Goal: Task Accomplishment & Management: Use online tool/utility

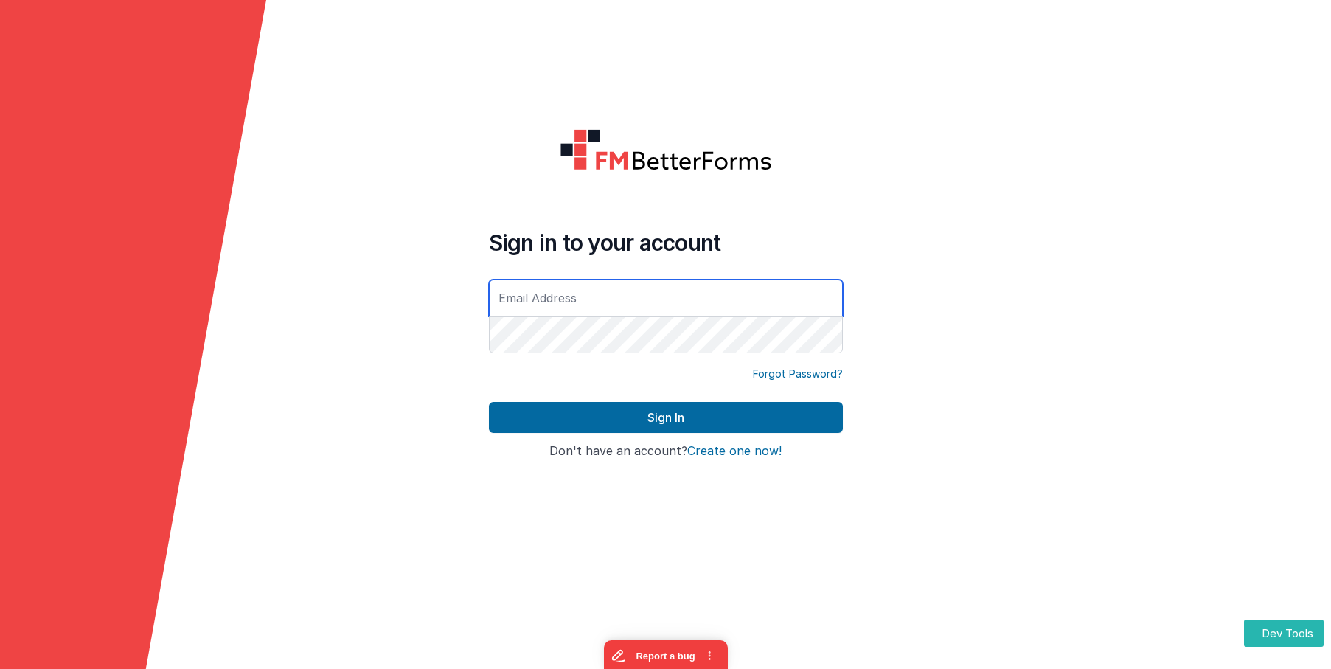
click at [560, 296] on input "text" at bounding box center [666, 297] width 354 height 37
click at [0, 668] on com-1password-button at bounding box center [0, 669] width 0 height 0
type input "[EMAIL_ADDRESS][DOMAIN_NAME]"
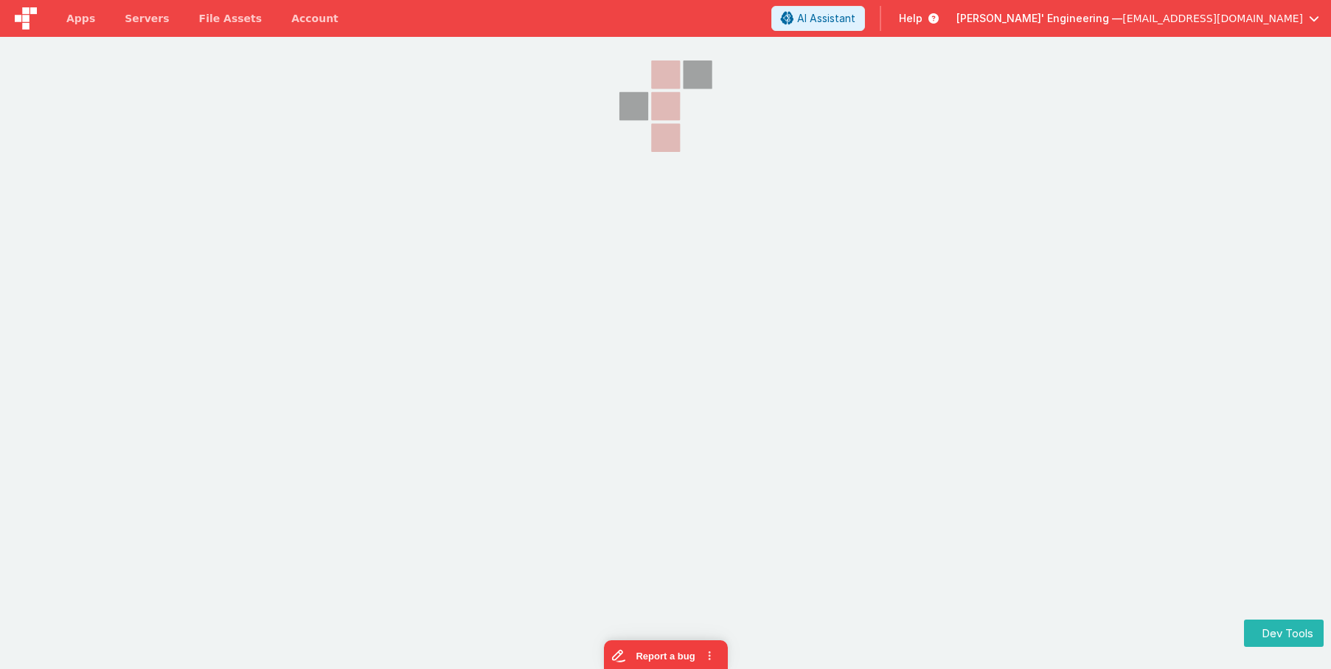
click at [1308, 289] on section at bounding box center [665, 204] width 1331 height 335
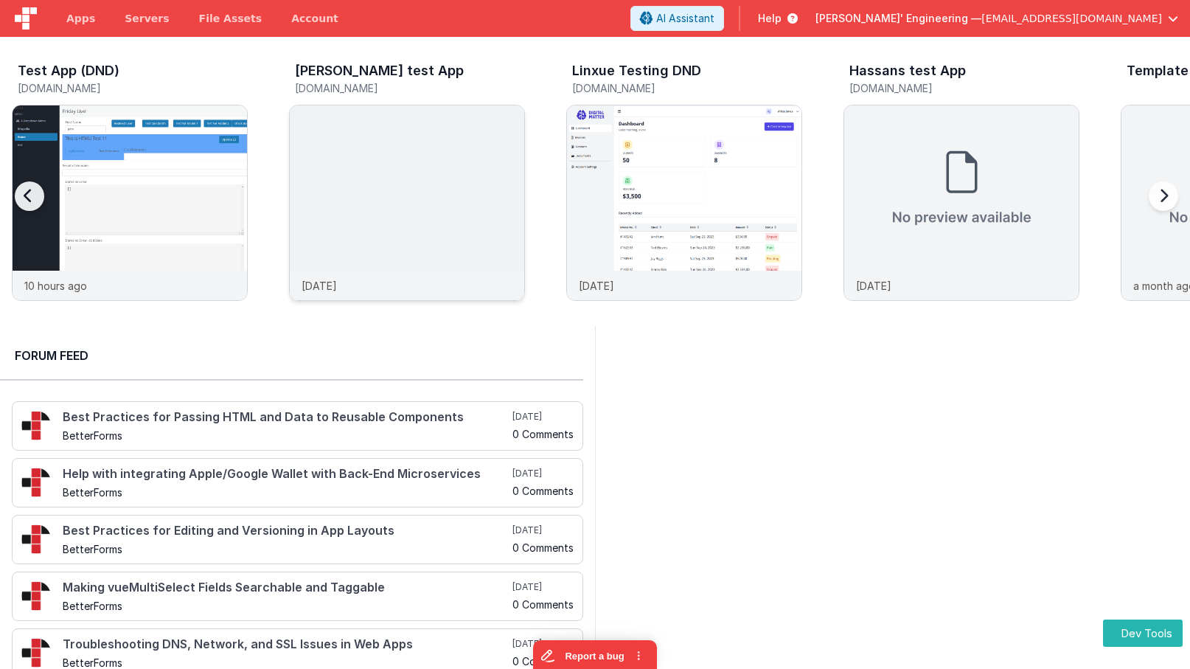
click at [383, 112] on img at bounding box center [407, 222] width 234 height 234
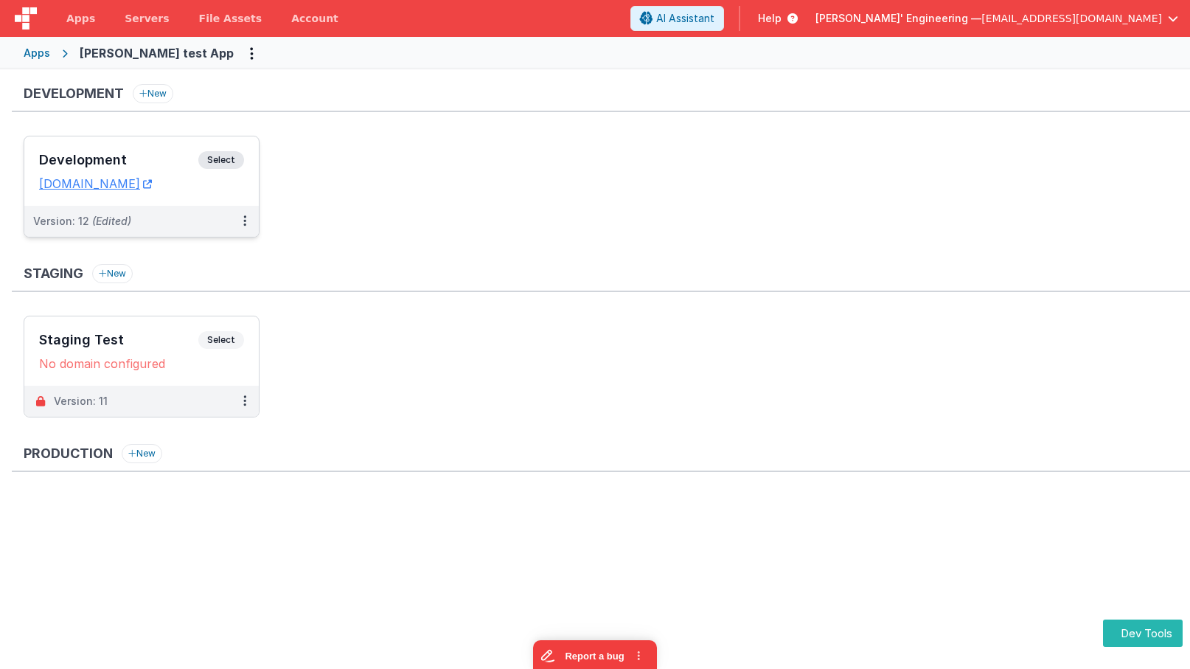
click at [222, 160] on span "Select" at bounding box center [221, 160] width 46 height 18
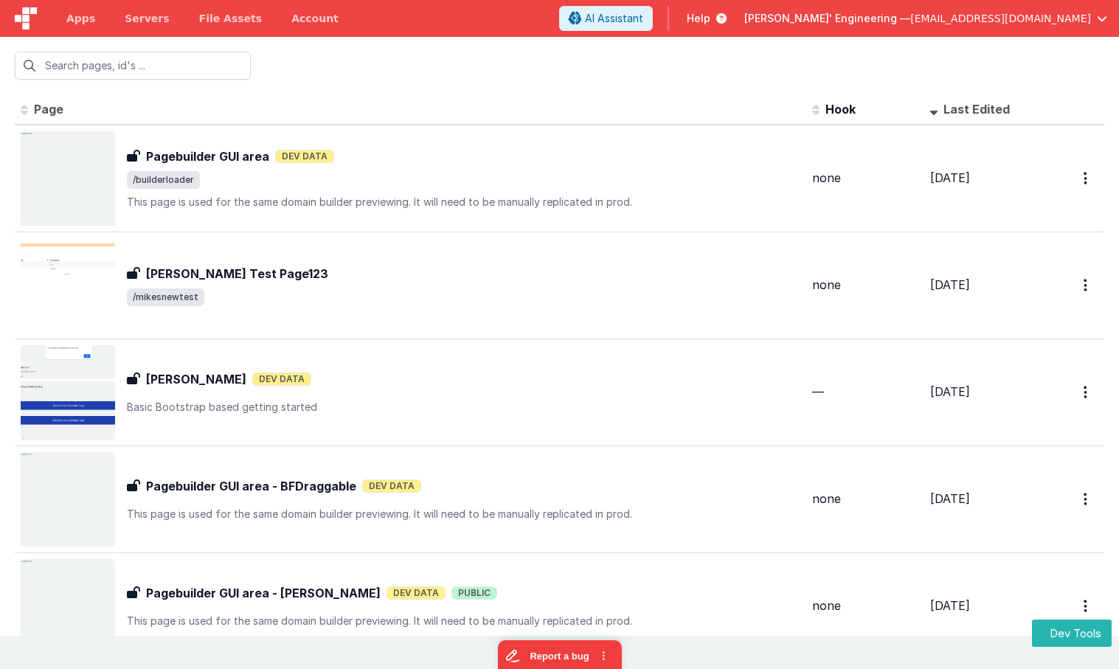
click at [486, 97] on th "Page" at bounding box center [410, 109] width 791 height 29
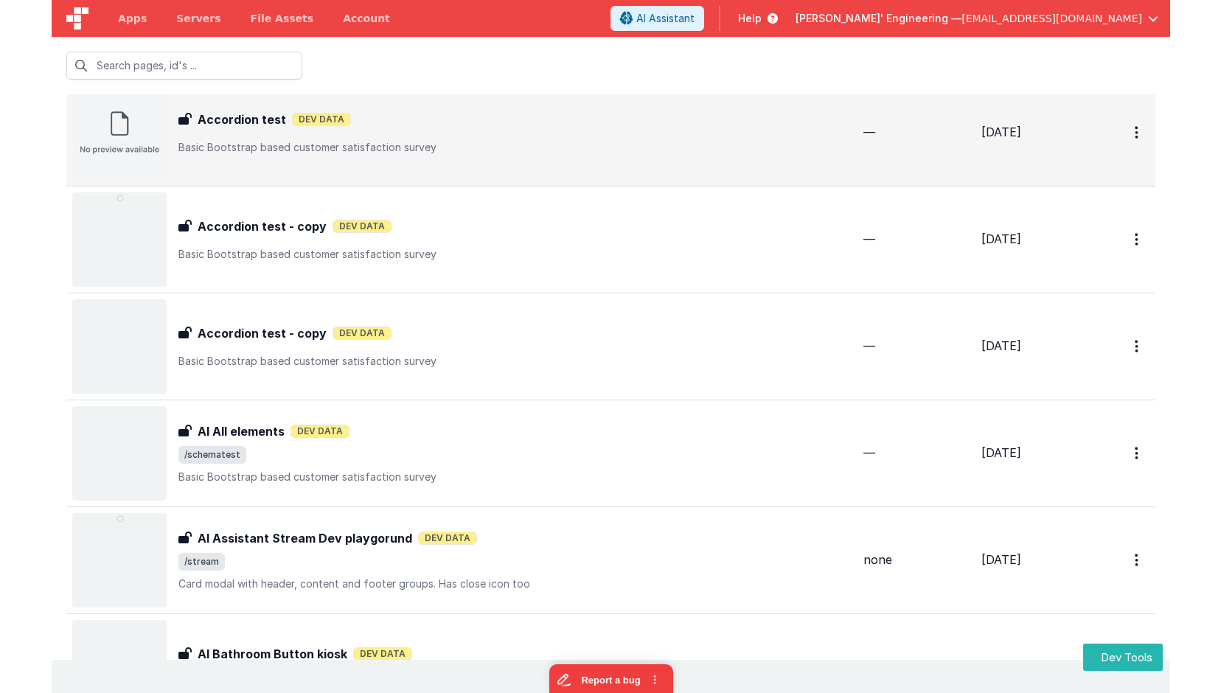
scroll to position [52, 0]
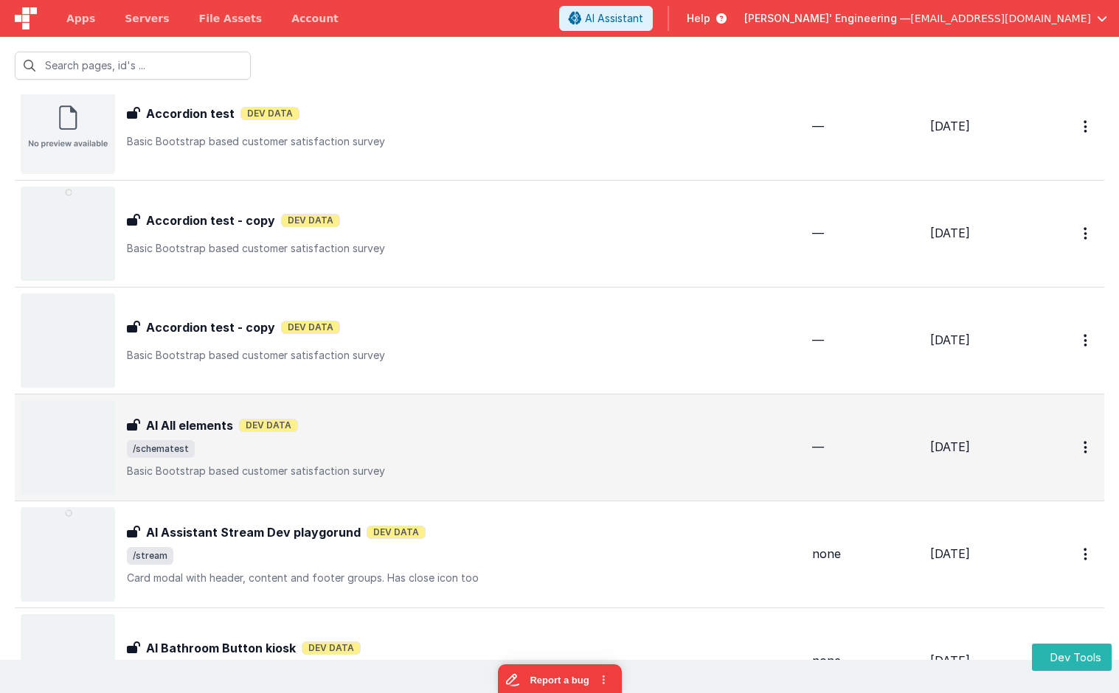
click at [450, 460] on div "AI All elements AI All elements Dev Data /schematest Basic Bootstrap based cust…" at bounding box center [463, 448] width 673 height 62
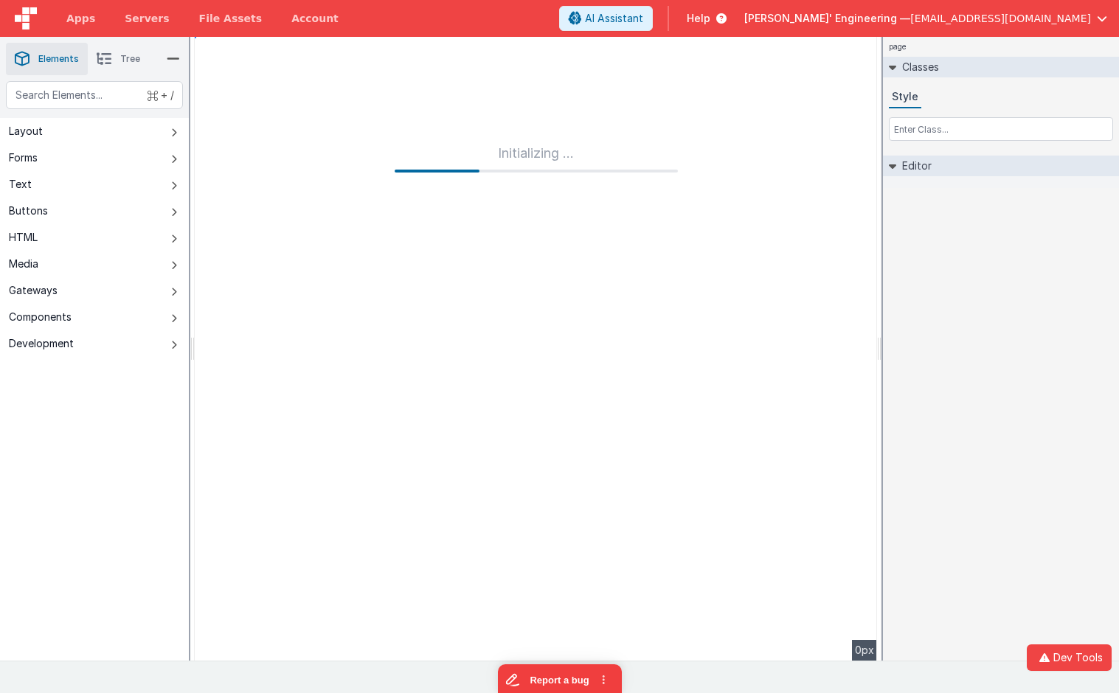
click at [991, 285] on div "page Classes Style Editor DEV: Focus DEV: builderToggleConditionalCSS DEV: Remo…" at bounding box center [1001, 349] width 236 height 624
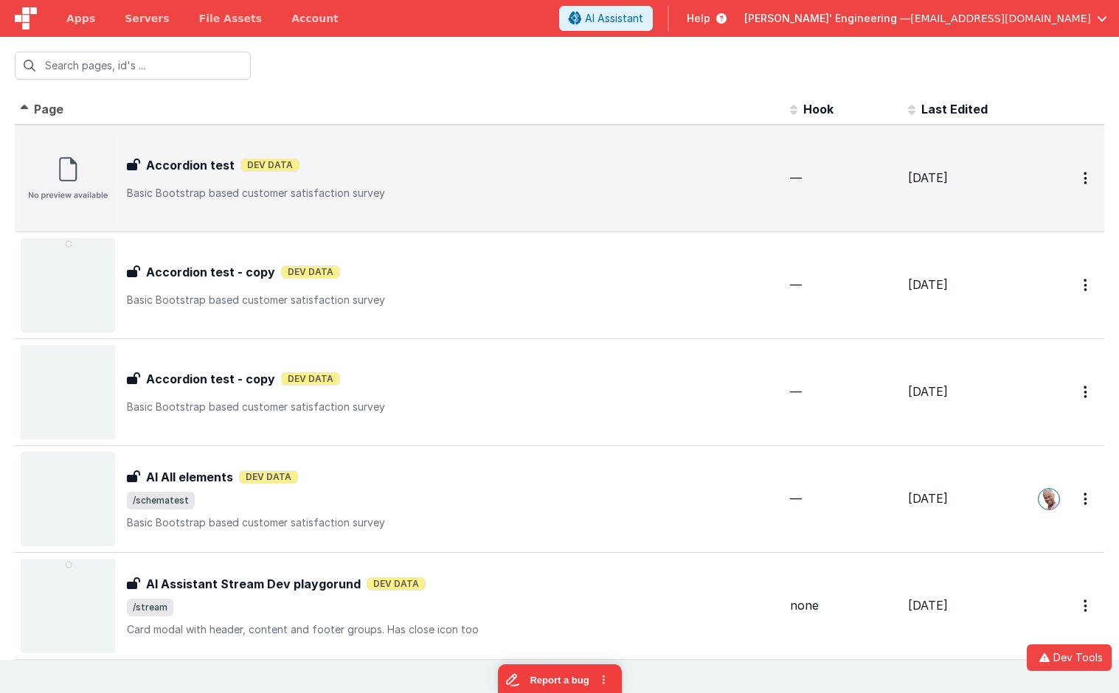
click at [391, 209] on div "Accordion test Accordion test Dev Data Basic Bootstrap based customer satisfact…" at bounding box center [399, 178] width 757 height 94
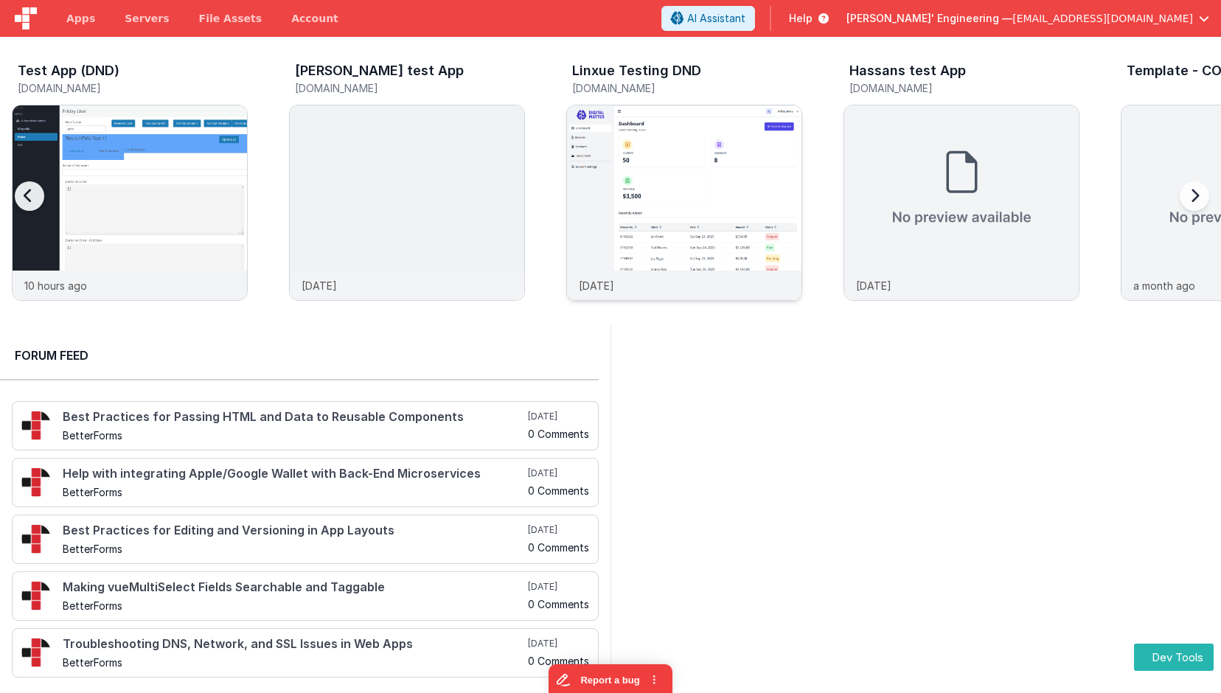
click at [709, 226] on img at bounding box center [684, 222] width 234 height 234
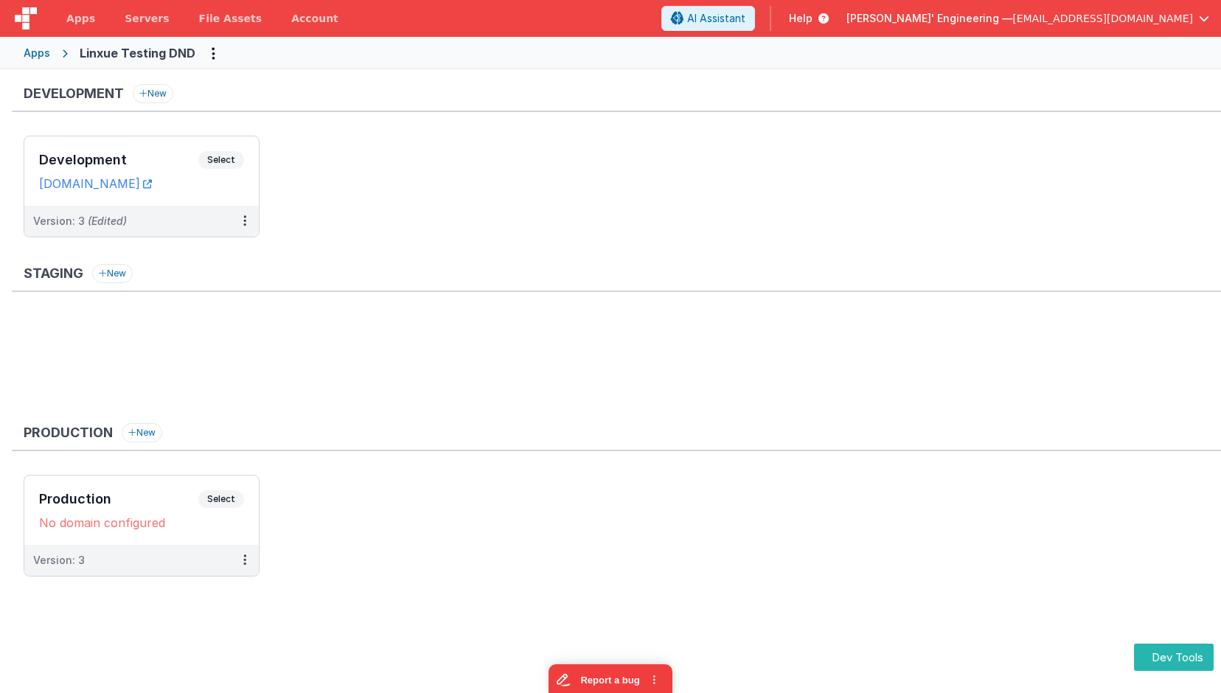
click at [233, 159] on span "Select" at bounding box center [221, 160] width 46 height 18
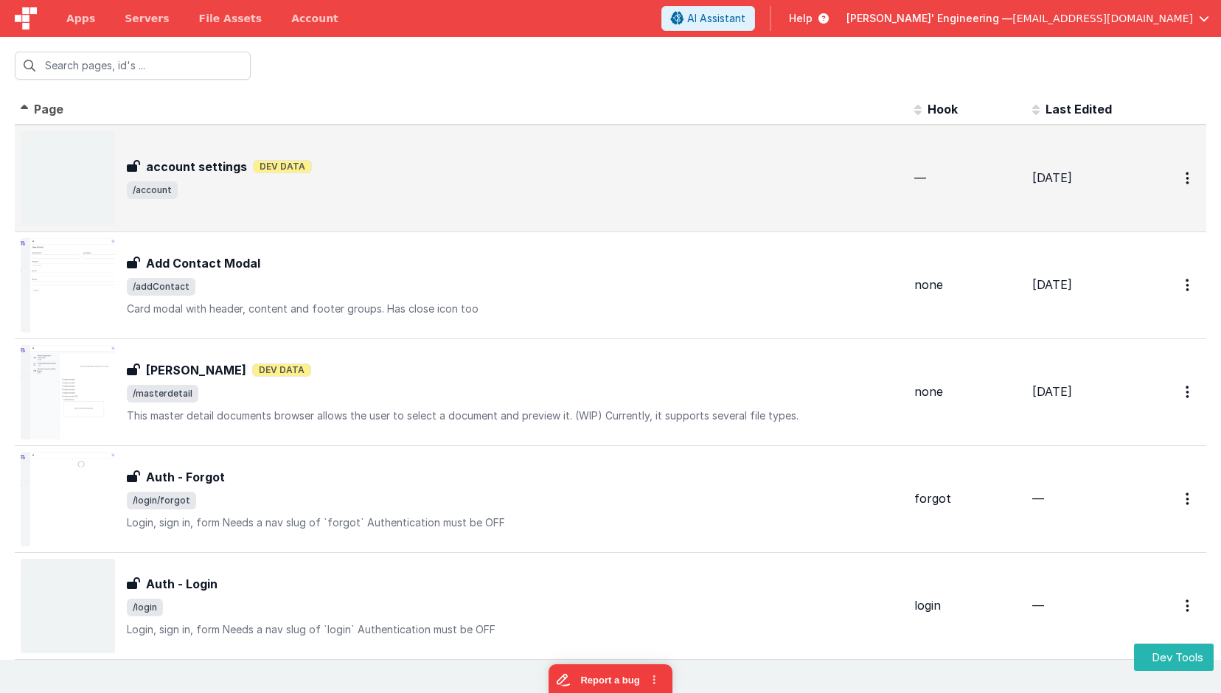
click at [206, 182] on span "/account" at bounding box center [515, 190] width 776 height 18
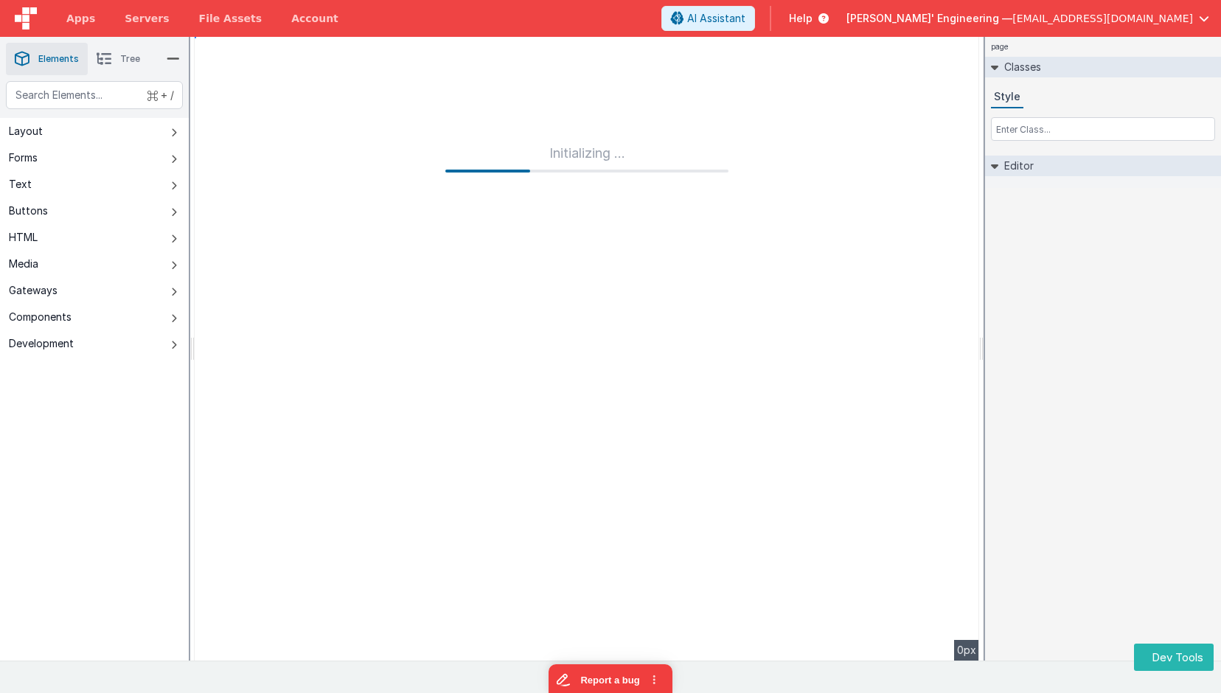
click at [1105, 281] on div "page Classes Style Editor DEV: Focus DEV: builderToggleConditionalCSS DEV: Remo…" at bounding box center [1103, 349] width 236 height 624
click at [89, 20] on span "Apps" at bounding box center [80, 18] width 29 height 15
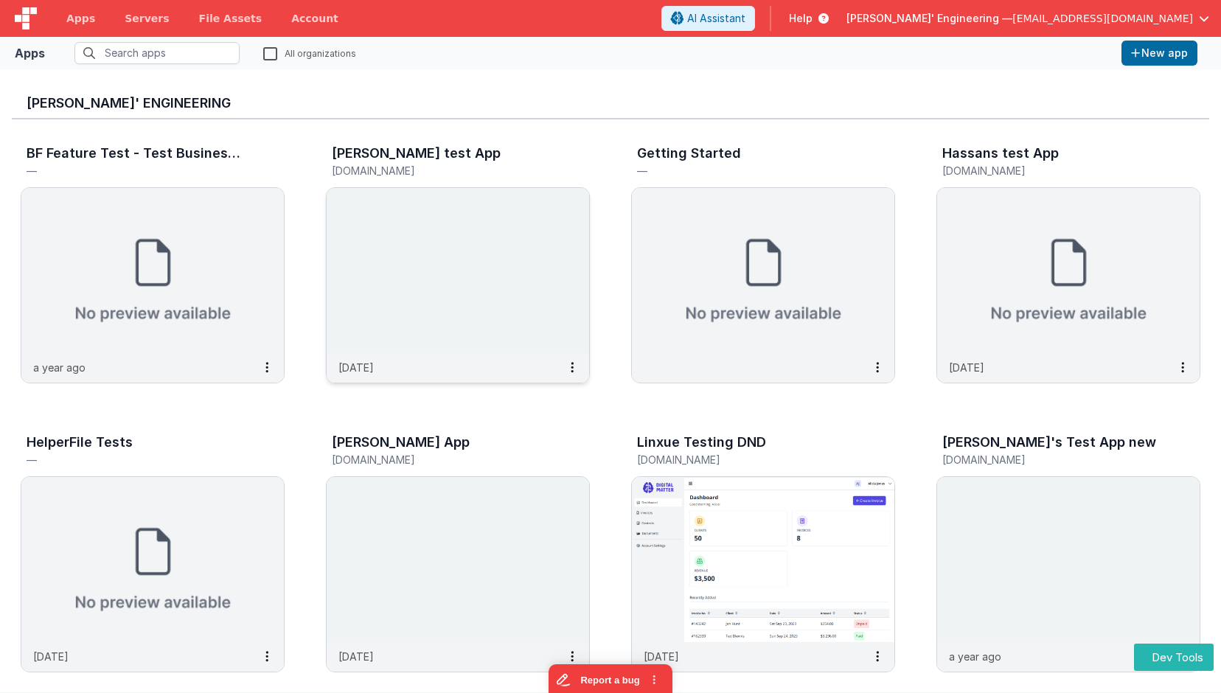
click at [529, 244] on img at bounding box center [458, 270] width 262 height 165
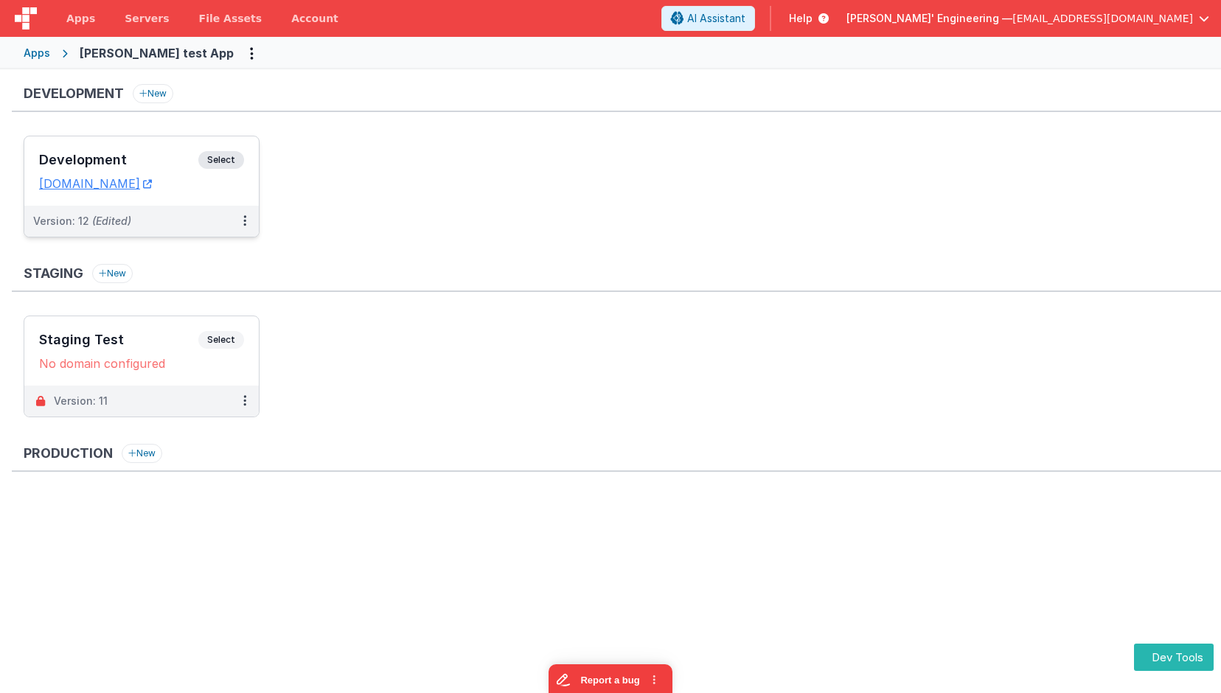
click at [243, 158] on div "Development Select" at bounding box center [141, 163] width 205 height 25
click at [247, 186] on div "Development Select URLs [DOMAIN_NAME]" at bounding box center [141, 170] width 234 height 69
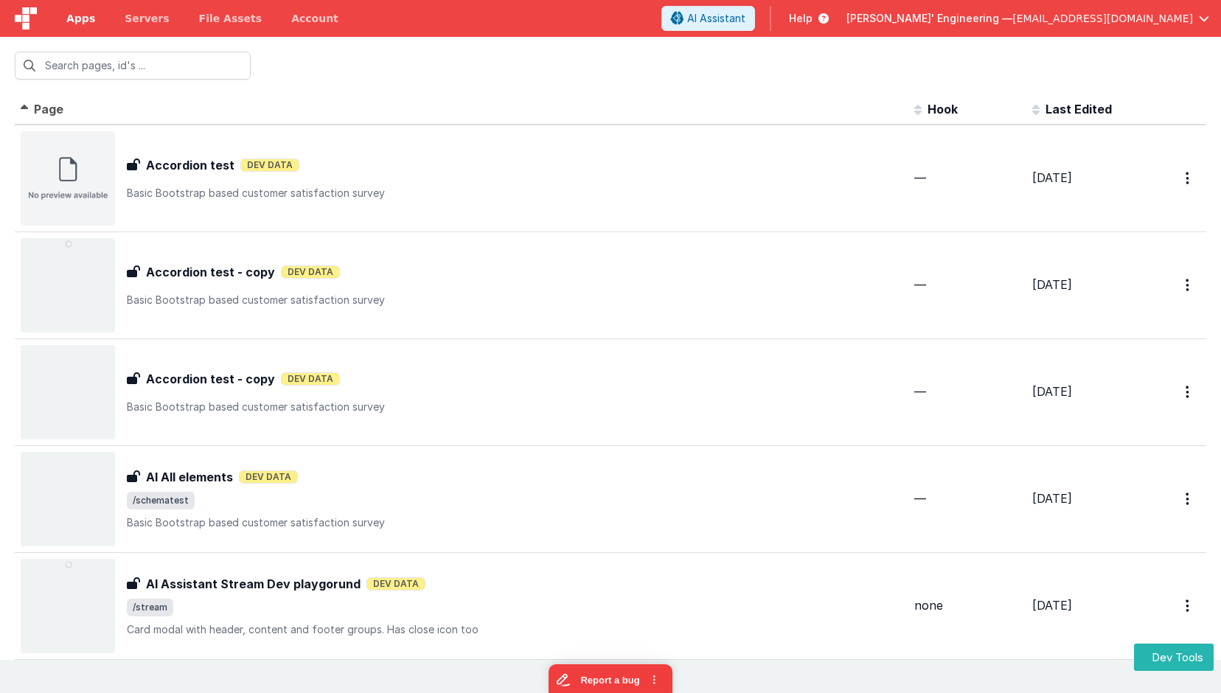
click at [79, 19] on span "Apps" at bounding box center [80, 18] width 29 height 15
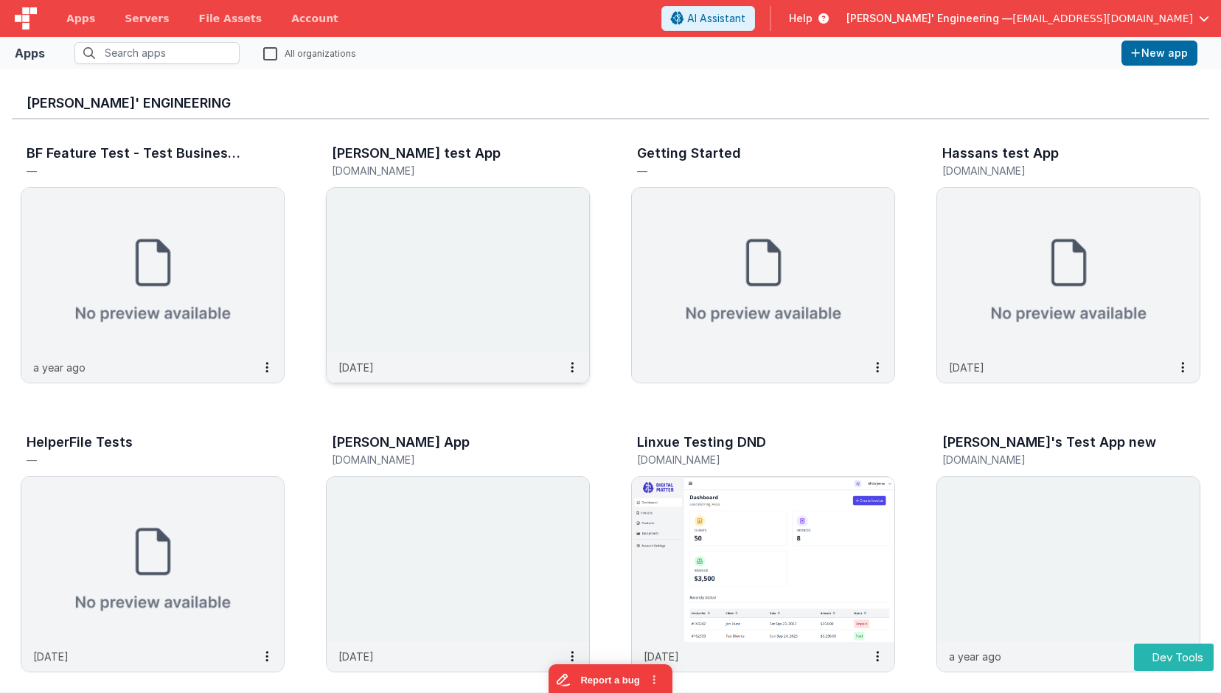
click at [512, 268] on img at bounding box center [458, 270] width 262 height 165
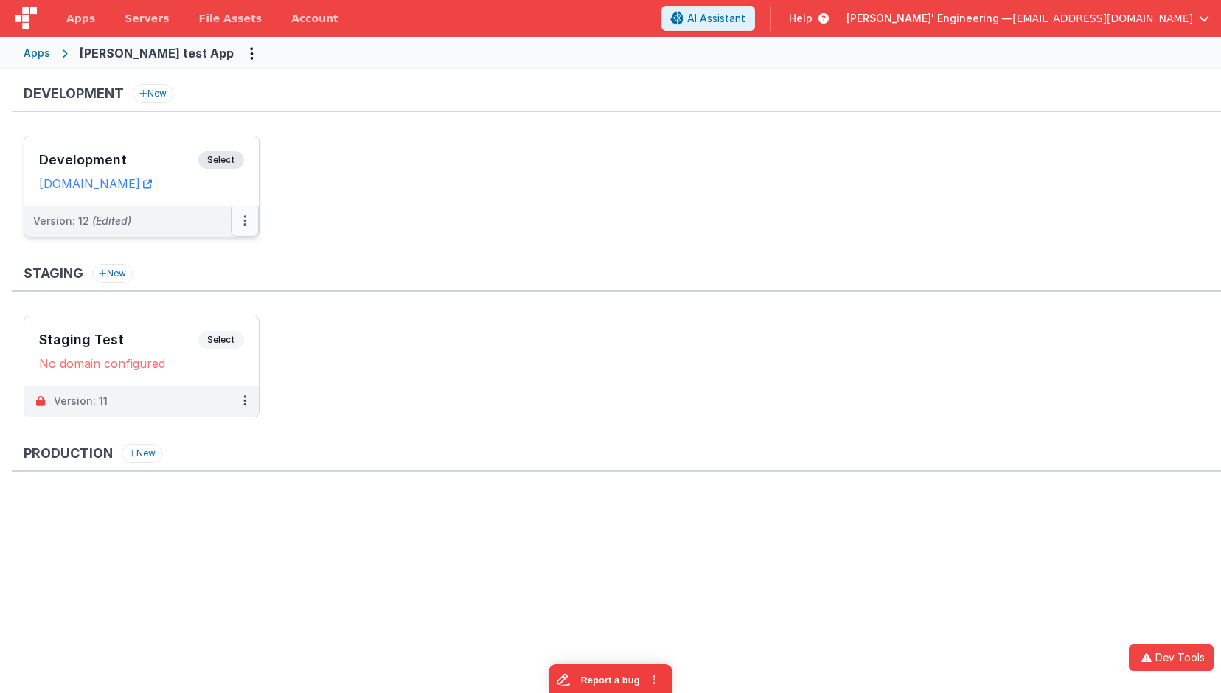
click at [247, 231] on button at bounding box center [245, 221] width 28 height 31
click at [218, 254] on link "Edit" at bounding box center [194, 254] width 130 height 27
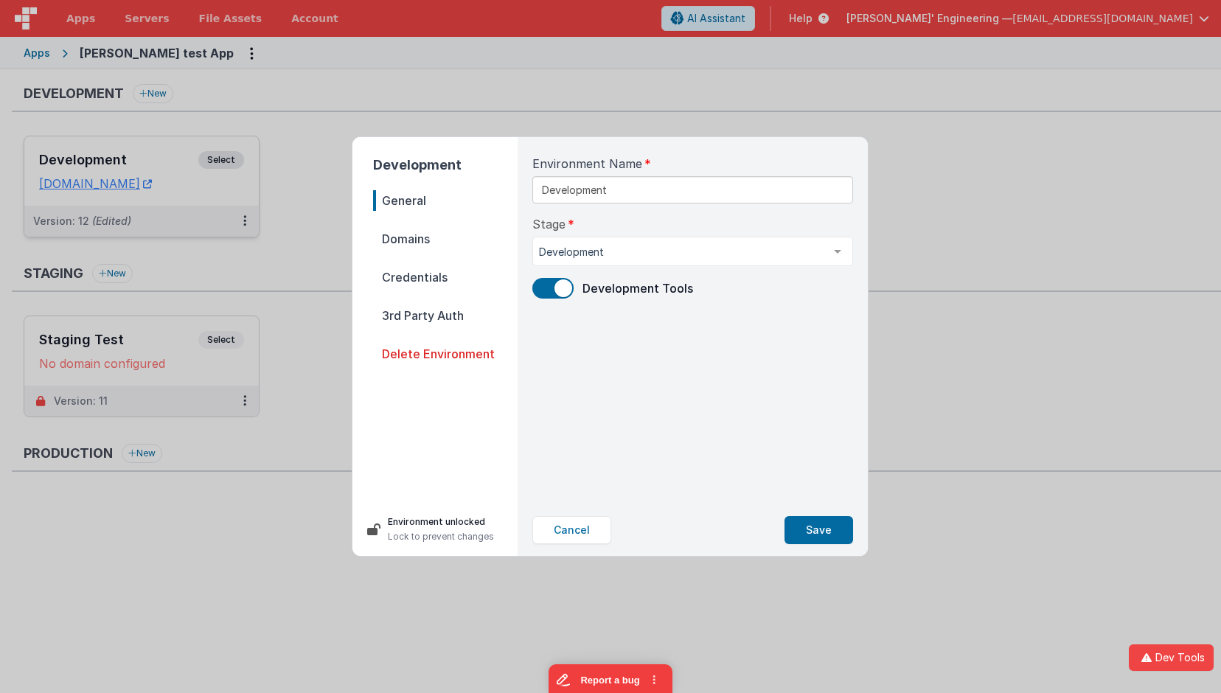
drag, startPoint x: 425, startPoint y: 269, endPoint x: 434, endPoint y: 270, distance: 8.1
click at [425, 269] on span "Credentials" at bounding box center [445, 277] width 145 height 21
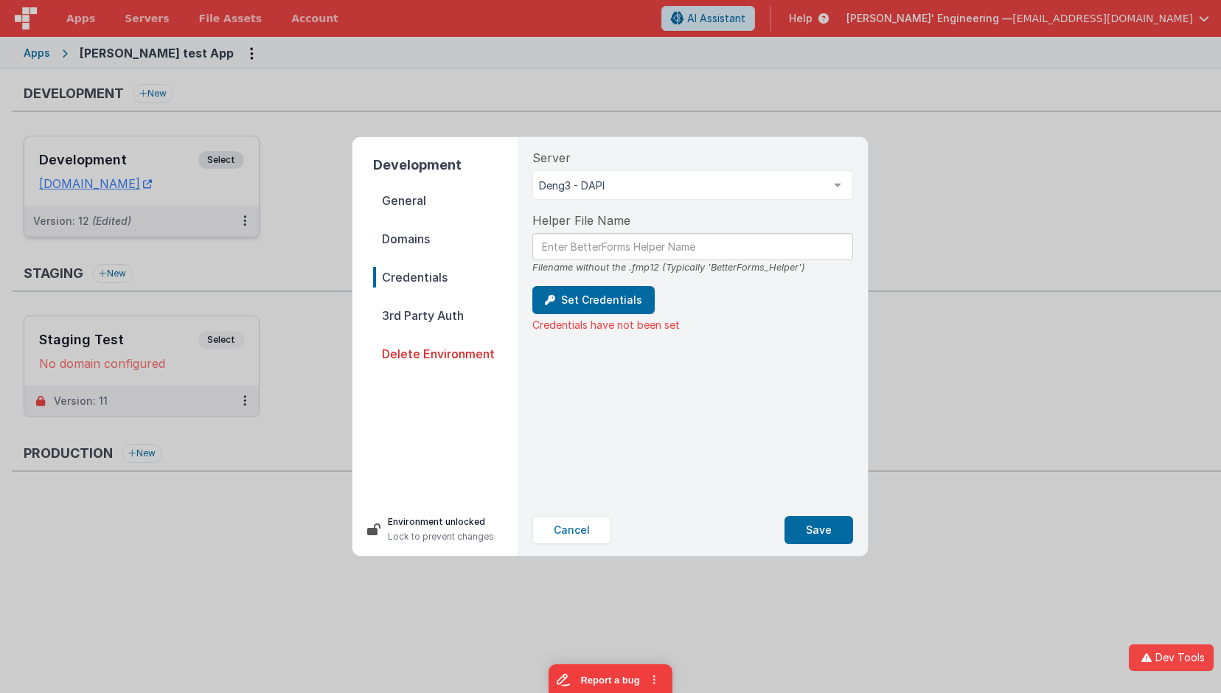
click at [418, 234] on span "Domains" at bounding box center [445, 239] width 145 height 21
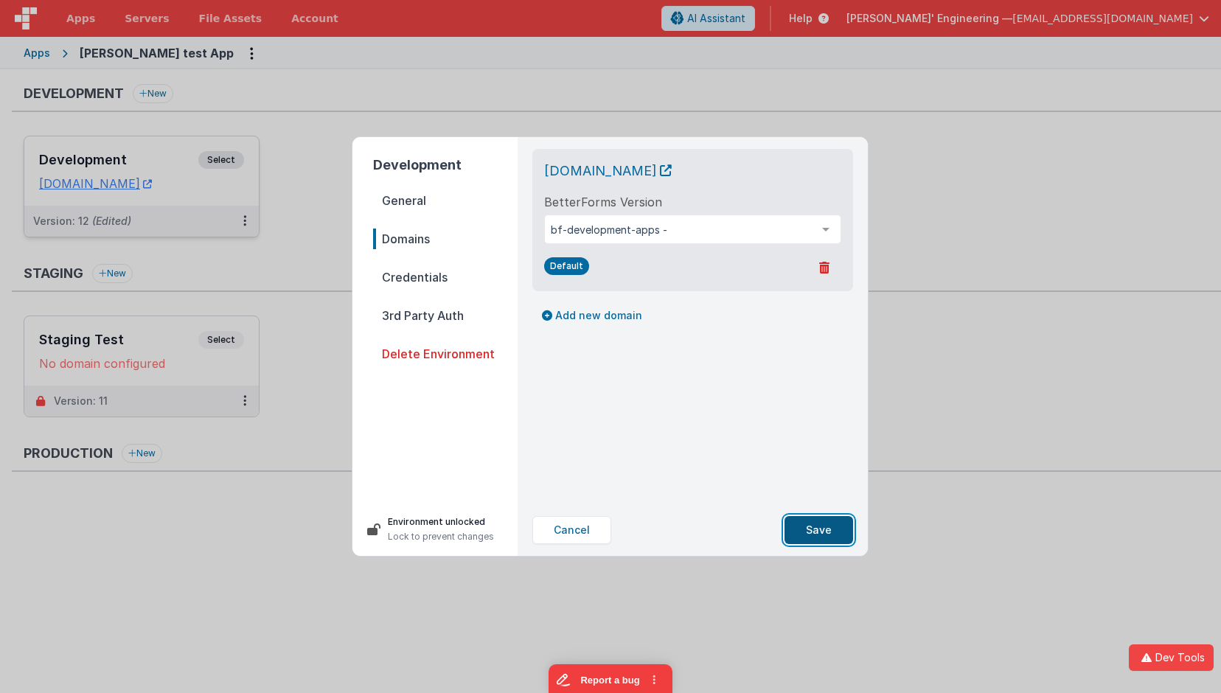
click at [835, 534] on button "Save" at bounding box center [819, 530] width 69 height 28
click at [587, 526] on button "Cancel" at bounding box center [571, 530] width 79 height 28
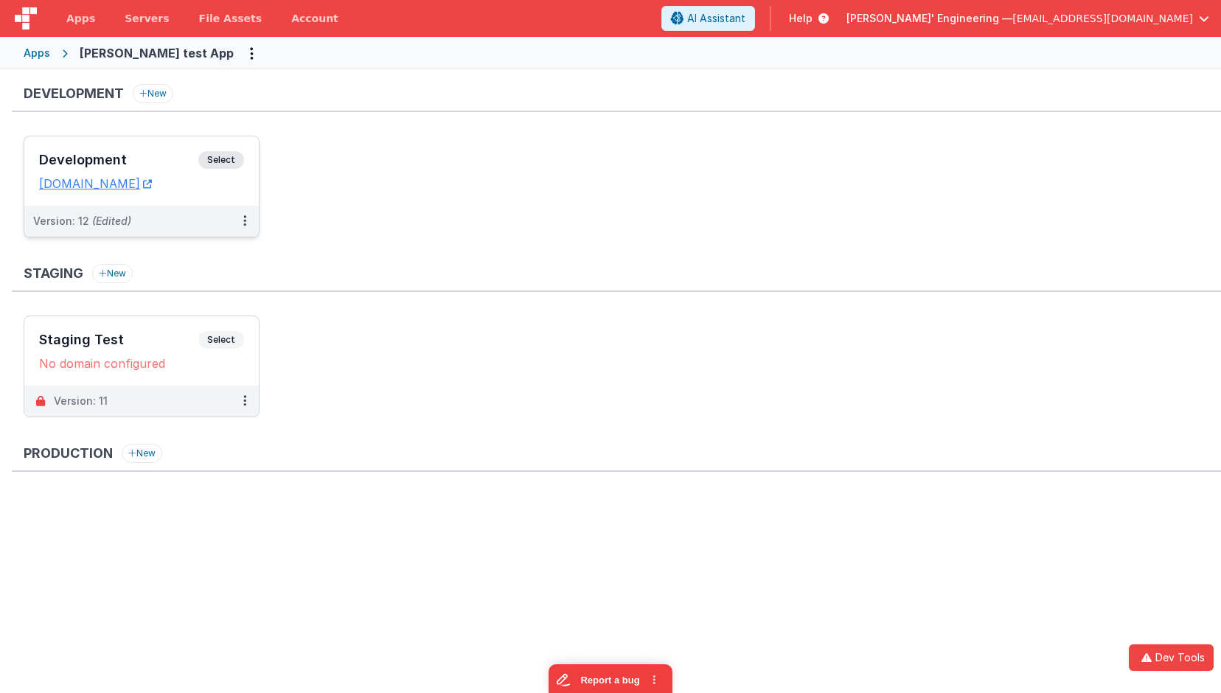
click at [366, 182] on ul "Development Select URLs [DOMAIN_NAME] Version: 12 (Edited)" at bounding box center [622, 194] width 1197 height 116
click at [218, 155] on span "Select" at bounding box center [221, 160] width 46 height 18
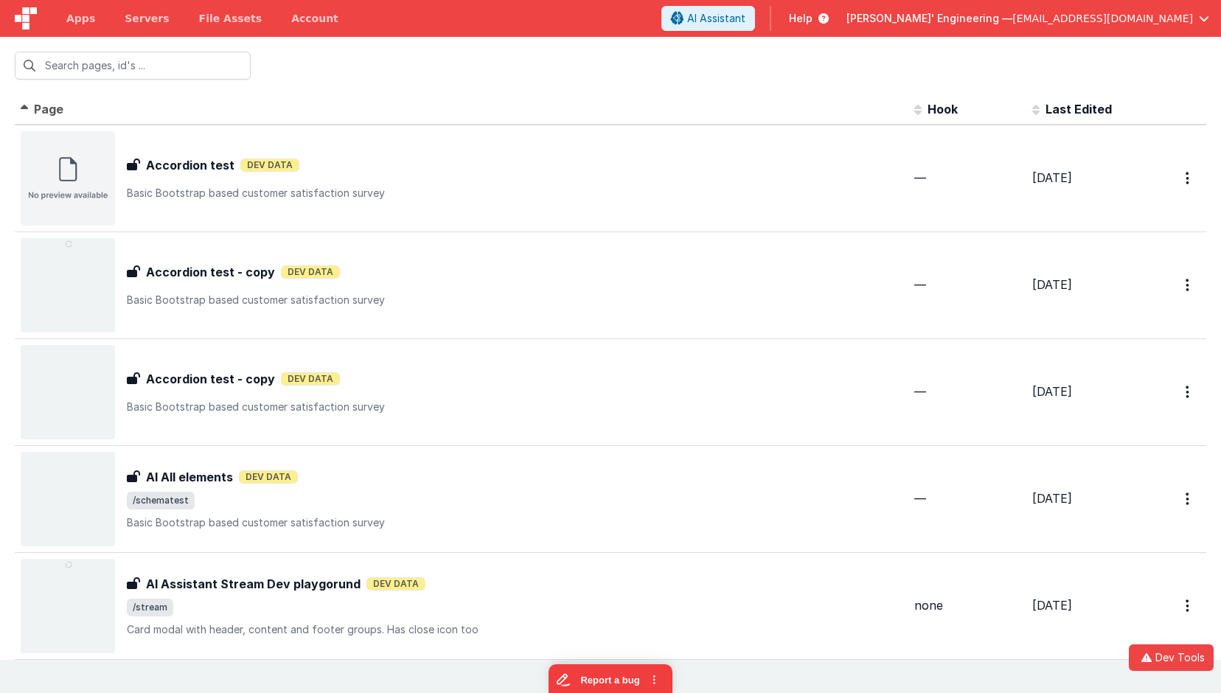
click at [1066, 109] on span "Last Edited" at bounding box center [1079, 109] width 66 height 15
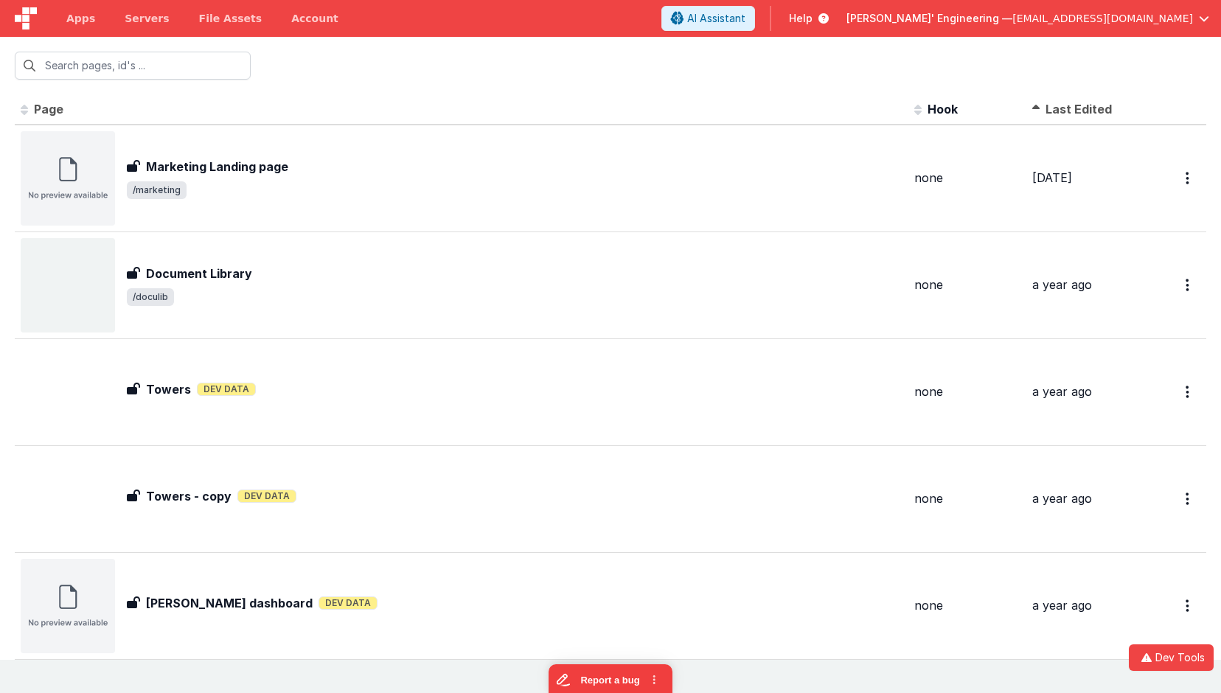
click at [1074, 102] on span "Last Edited" at bounding box center [1079, 109] width 66 height 15
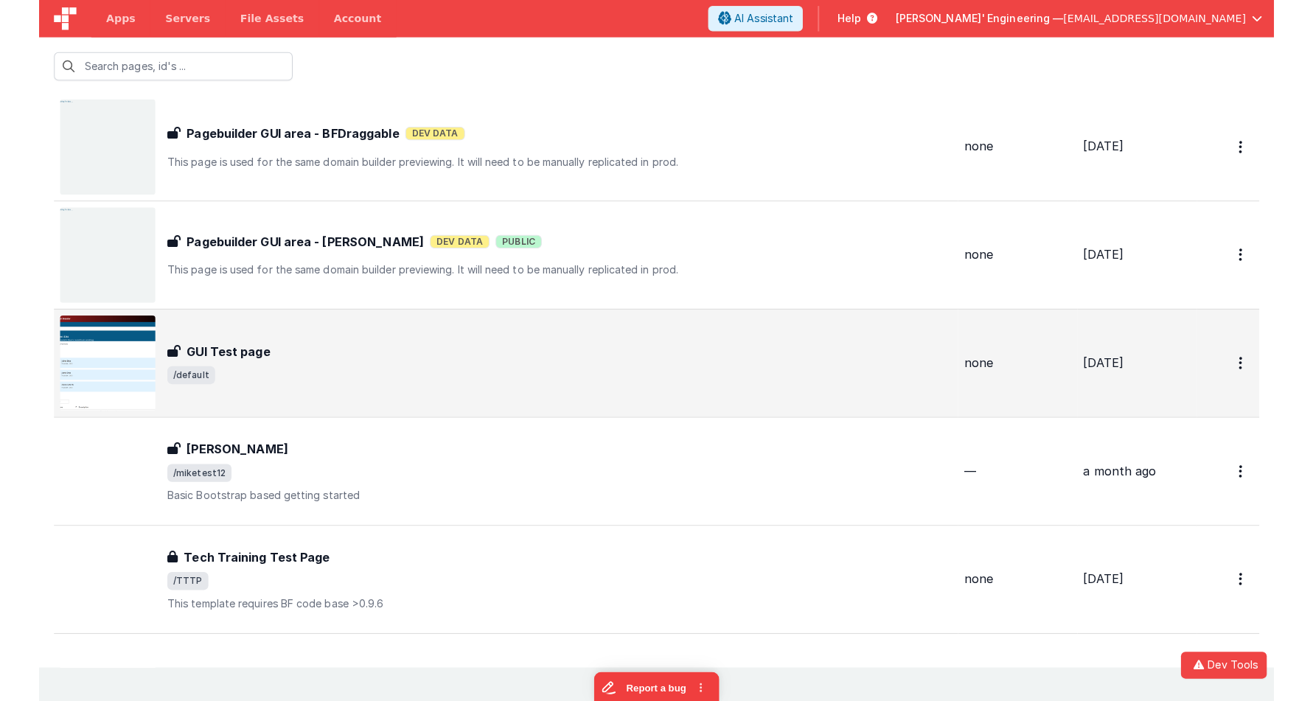
scroll to position [355, 0]
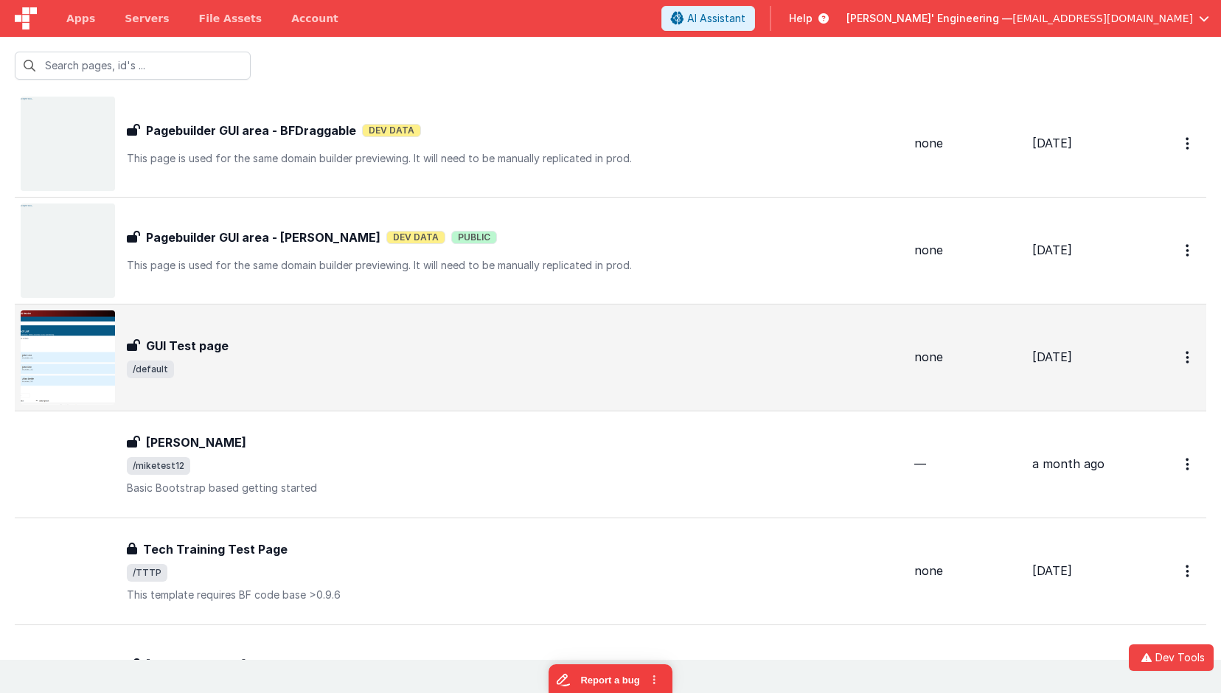
click at [349, 320] on div "GUI Test page GUI Test page /default" at bounding box center [462, 357] width 882 height 94
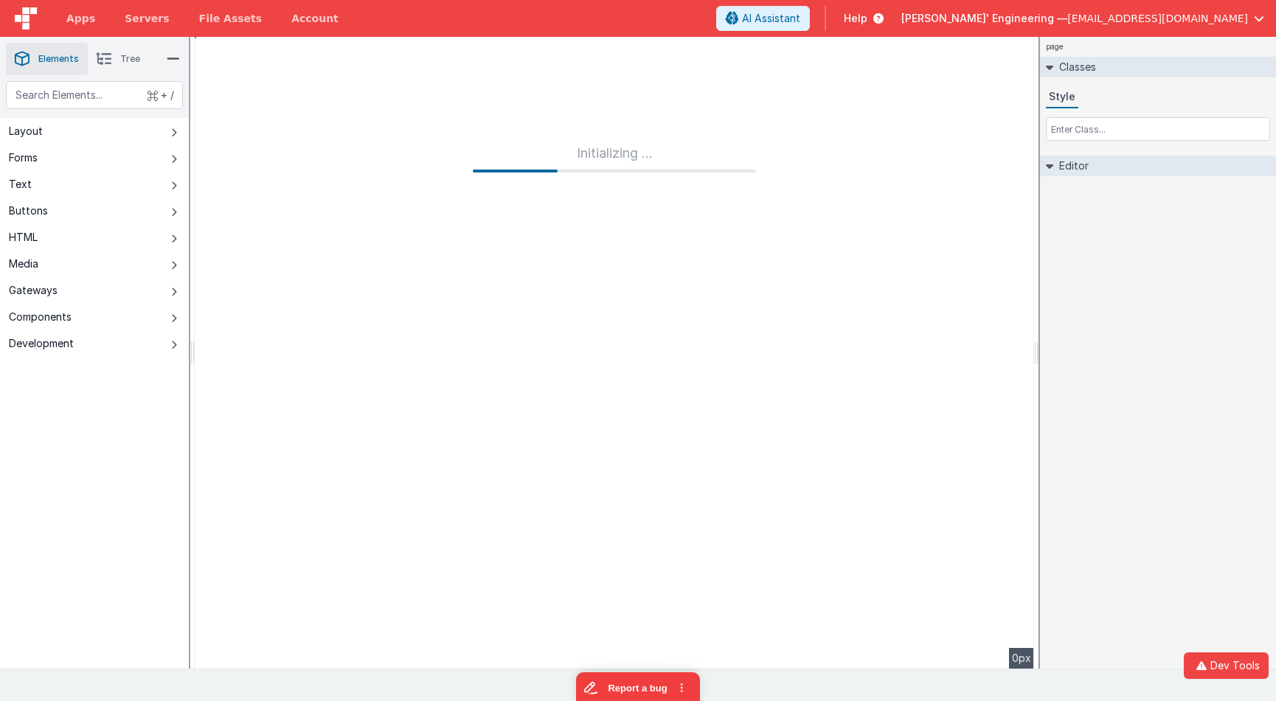
click at [1183, 355] on div "page Classes Style Editor DEV: Focus DEV: builderToggleConditionalCSS DEV: Remo…" at bounding box center [1158, 353] width 236 height 632
click at [76, 15] on span "Apps" at bounding box center [80, 18] width 29 height 15
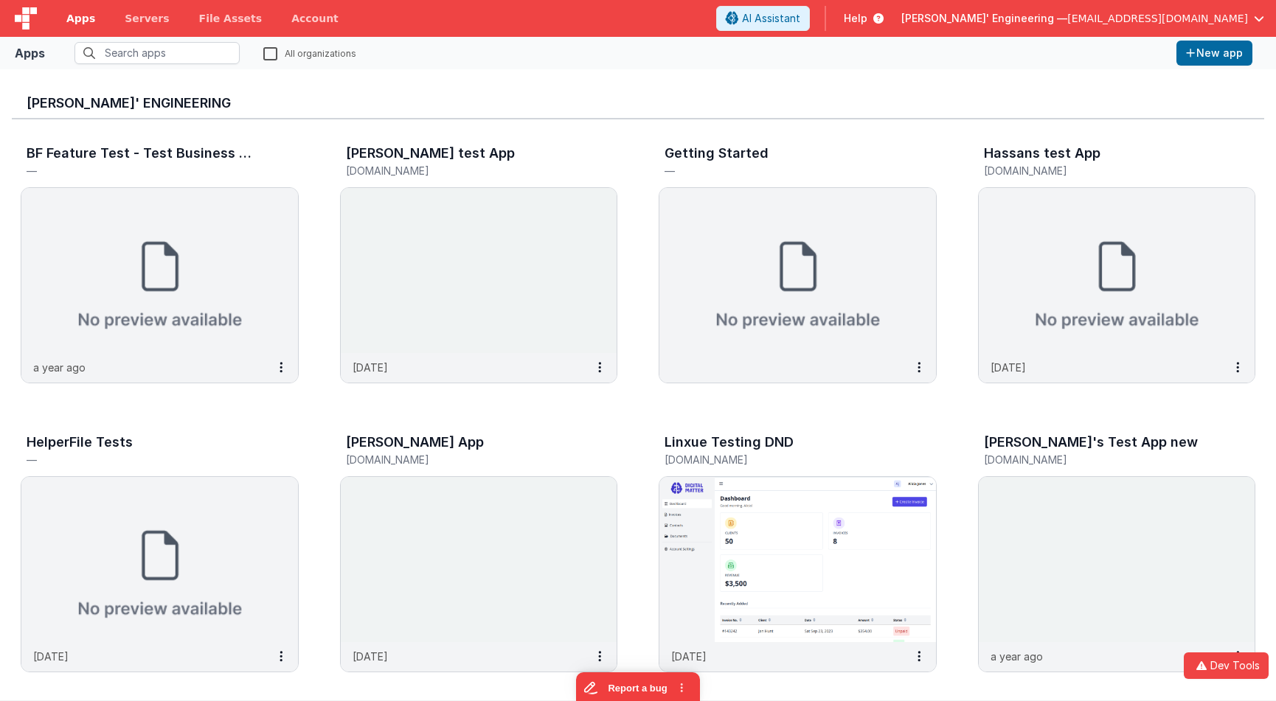
click at [77, 8] on link "Apps" at bounding box center [81, 18] width 58 height 37
click at [80, 23] on span "Apps" at bounding box center [80, 18] width 29 height 15
click at [32, 13] on img at bounding box center [26, 18] width 22 height 22
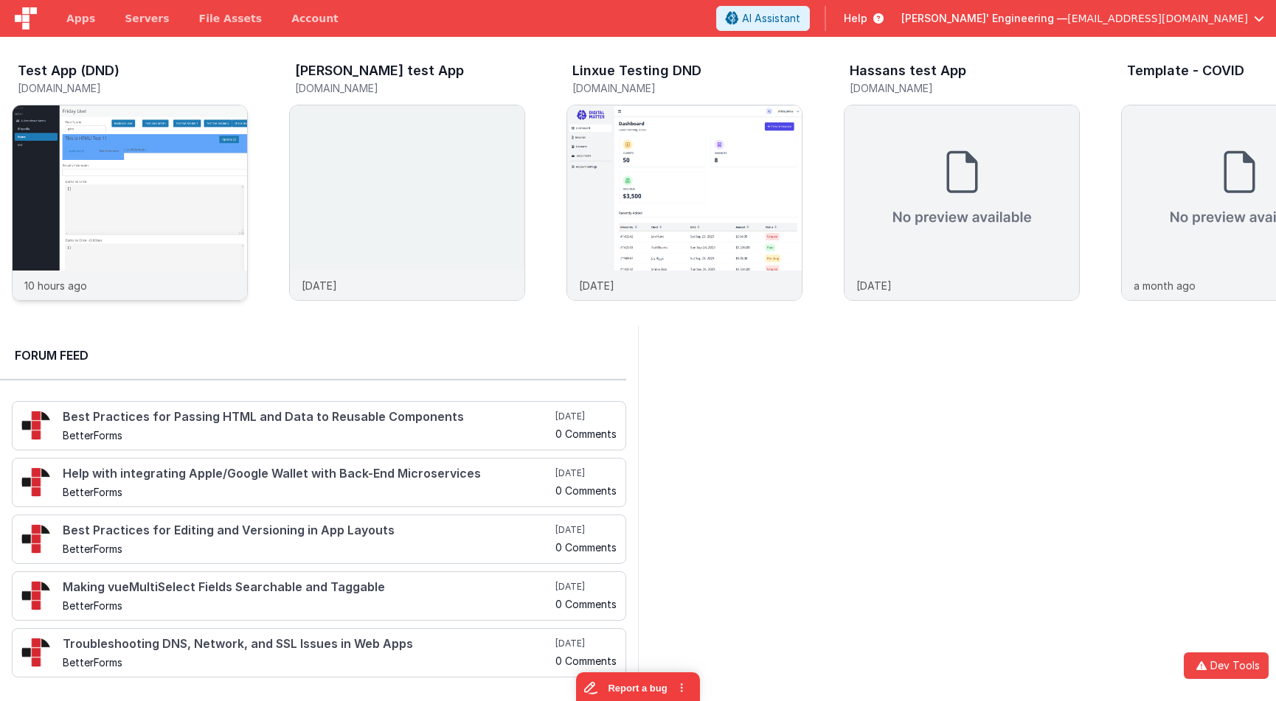
click at [161, 226] on img at bounding box center [130, 222] width 234 height 234
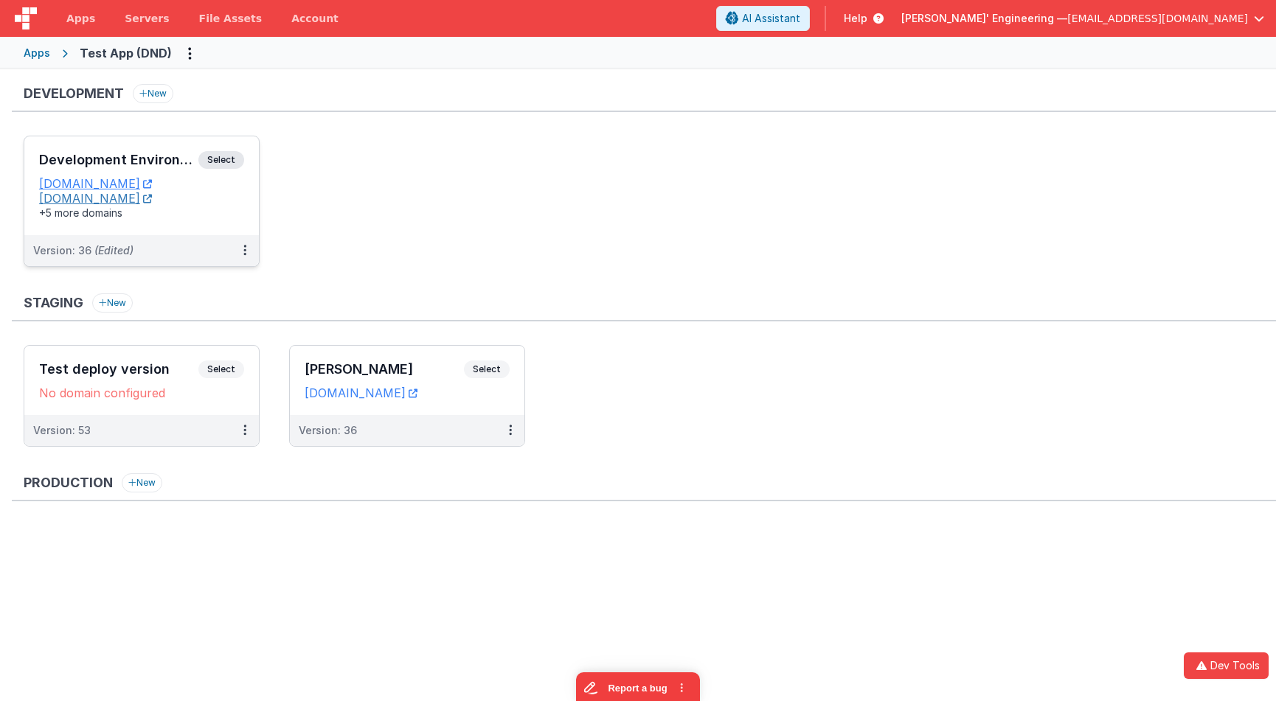
click at [152, 194] on link "[DOMAIN_NAME]" at bounding box center [95, 198] width 113 height 15
click at [173, 159] on h3 "Development Environment" at bounding box center [118, 160] width 159 height 15
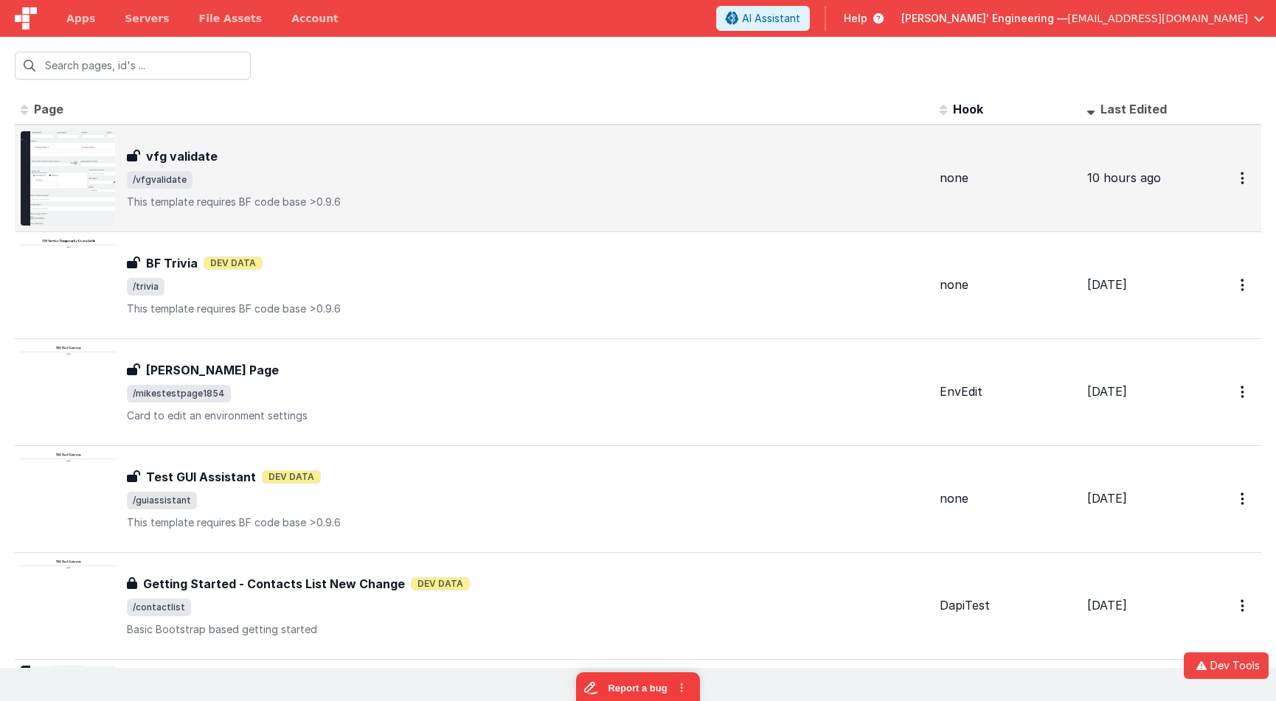
click at [391, 157] on div "vfg validate" at bounding box center [527, 156] width 801 height 18
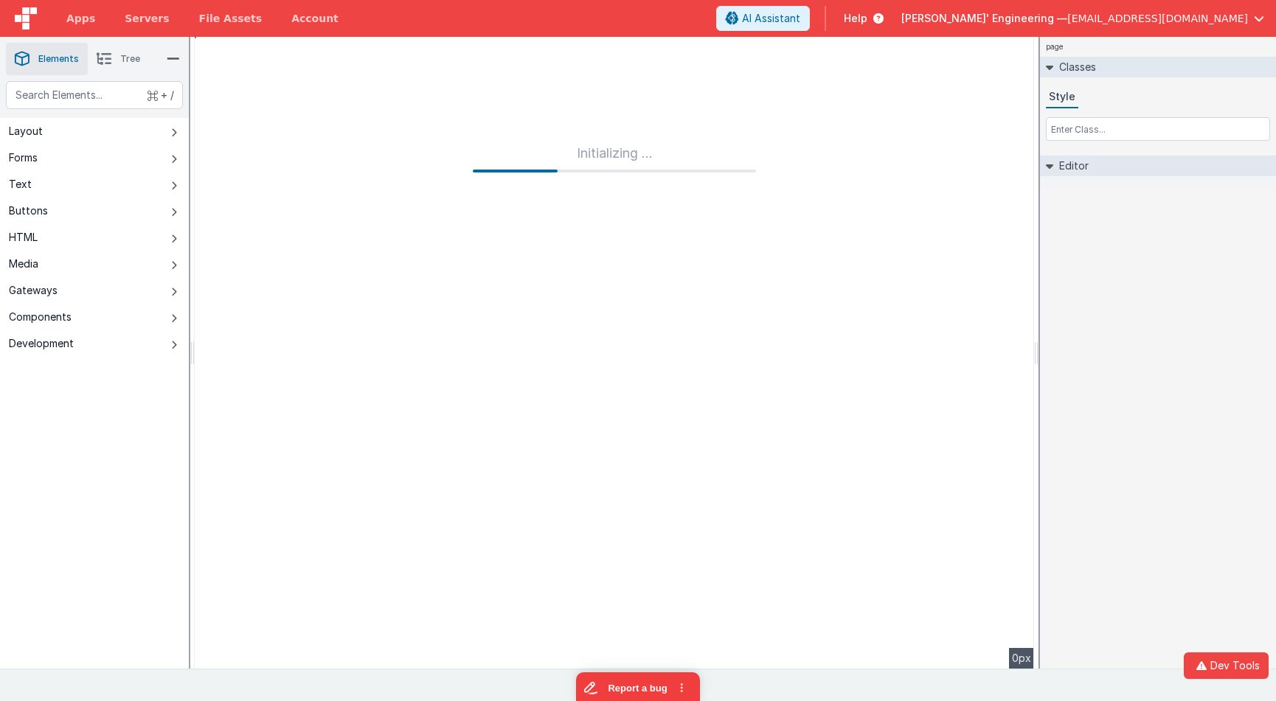
click at [1158, 276] on div "page Classes Style Editor DEV: Focus DEV: builderToggleConditionalCSS DEV: Remo…" at bounding box center [1158, 353] width 236 height 632
